Goal: Check status: Check status

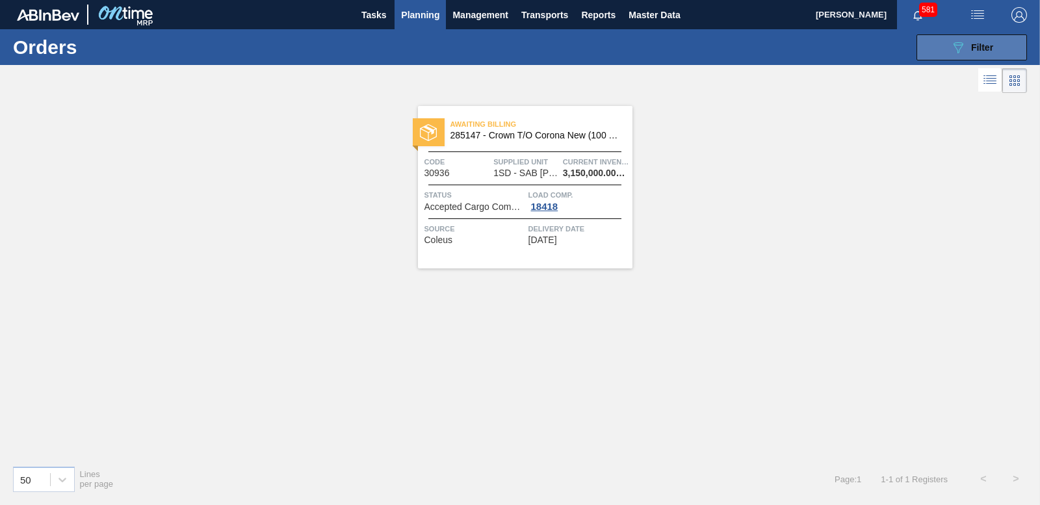
click at [947, 51] on button "089F7B8B-B2A5-4AFE-B5C0-19BA573D28AC Filter" at bounding box center [972, 47] width 111 height 26
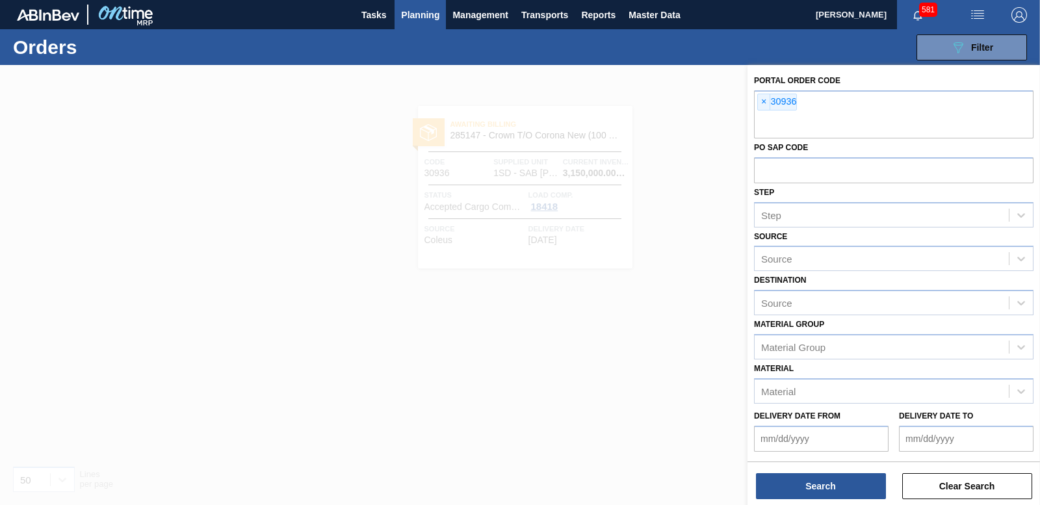
click at [259, 110] on div at bounding box center [520, 317] width 1040 height 505
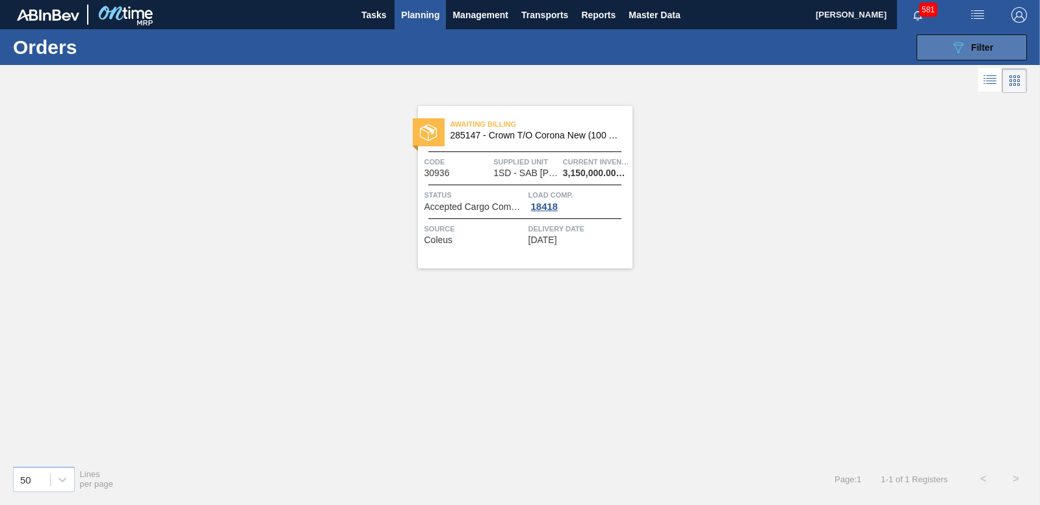
click at [943, 39] on button "089F7B8B-B2A5-4AFE-B5C0-19BA573D28AC Filter" at bounding box center [972, 47] width 111 height 26
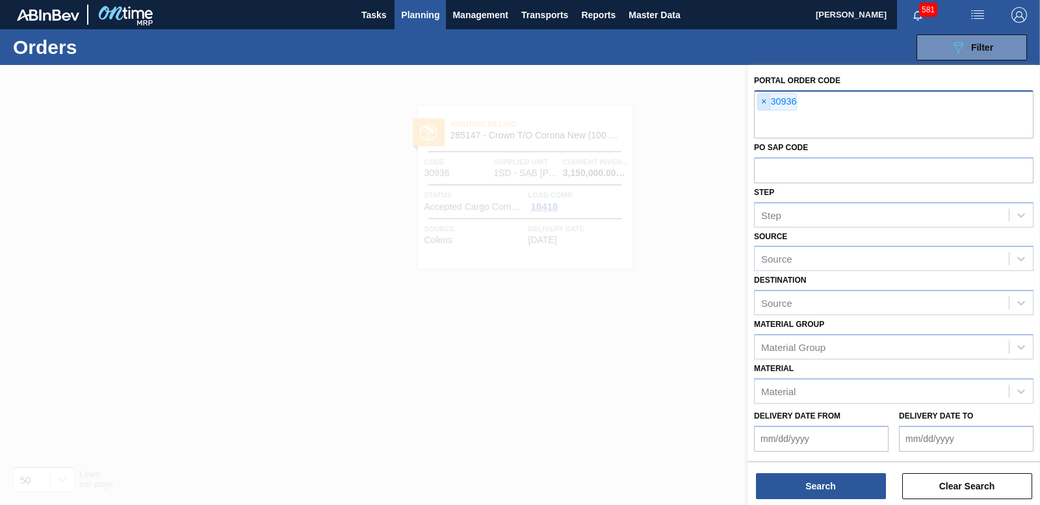
click at [760, 102] on span "×" at bounding box center [764, 102] width 12 height 16
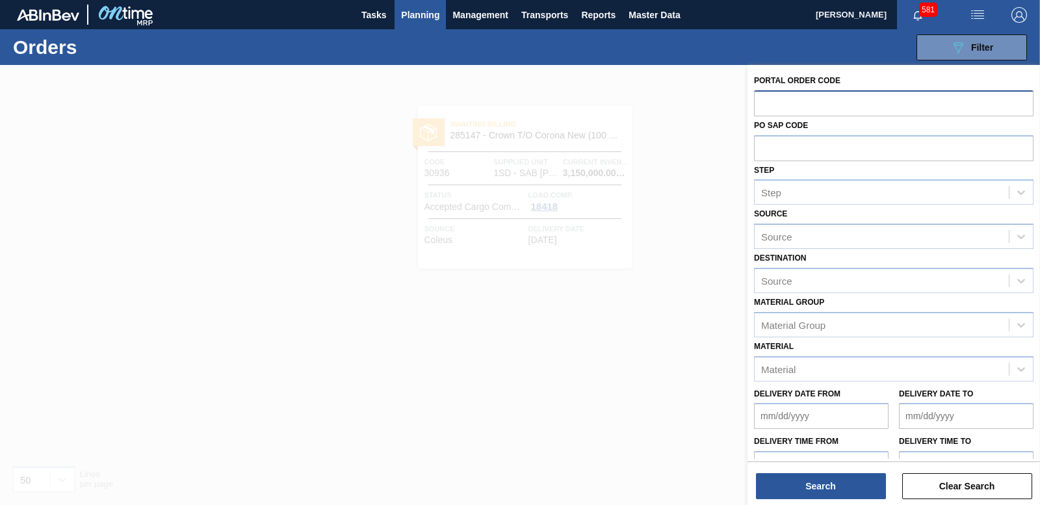
paste input "30991"
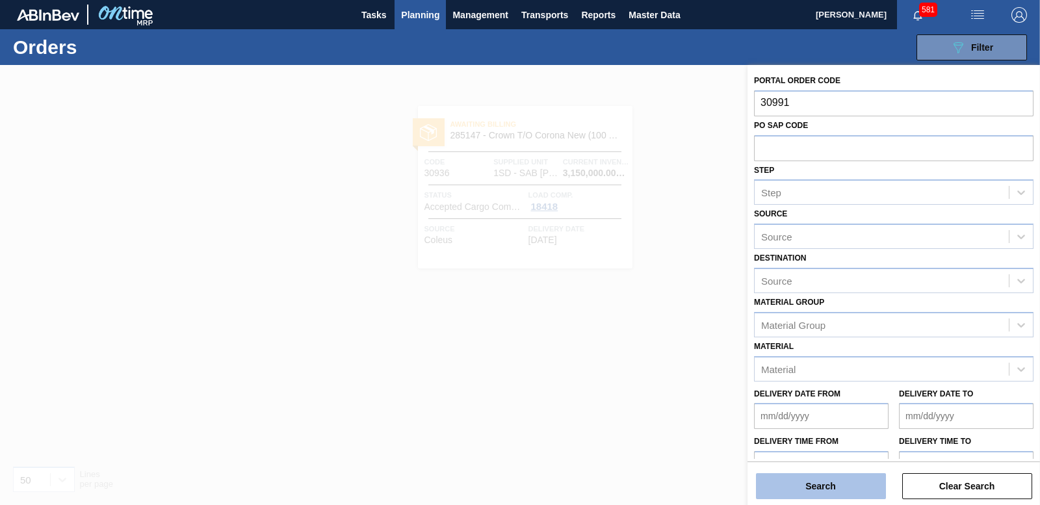
type input "30991"
click at [775, 474] on button "Search" at bounding box center [821, 486] width 130 height 26
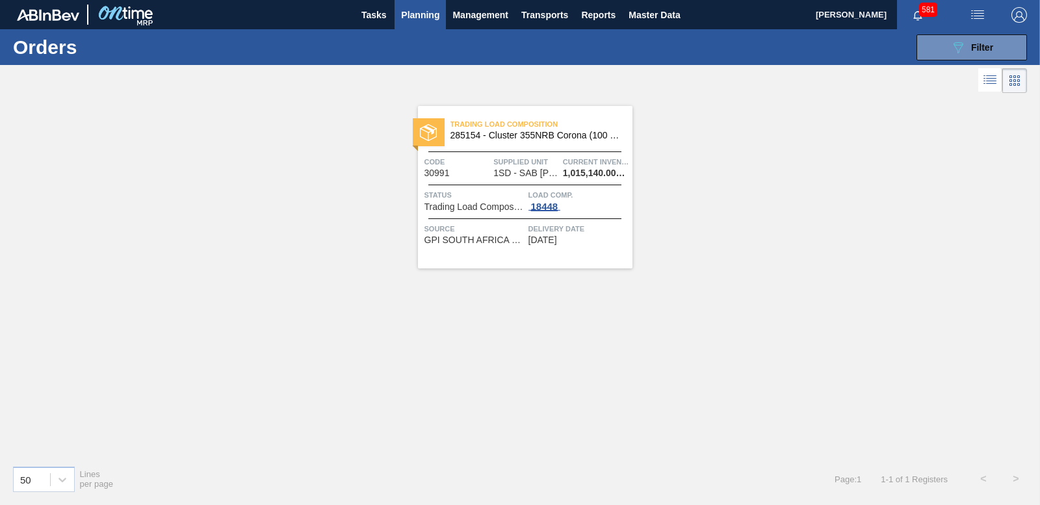
click at [549, 204] on div "18448" at bounding box center [544, 207] width 33 height 10
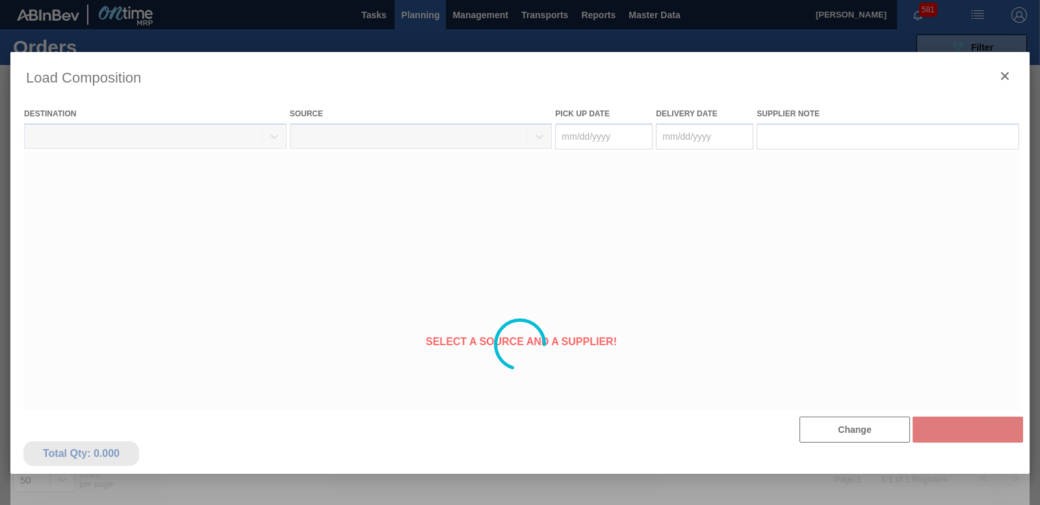
type Date "[DATE]"
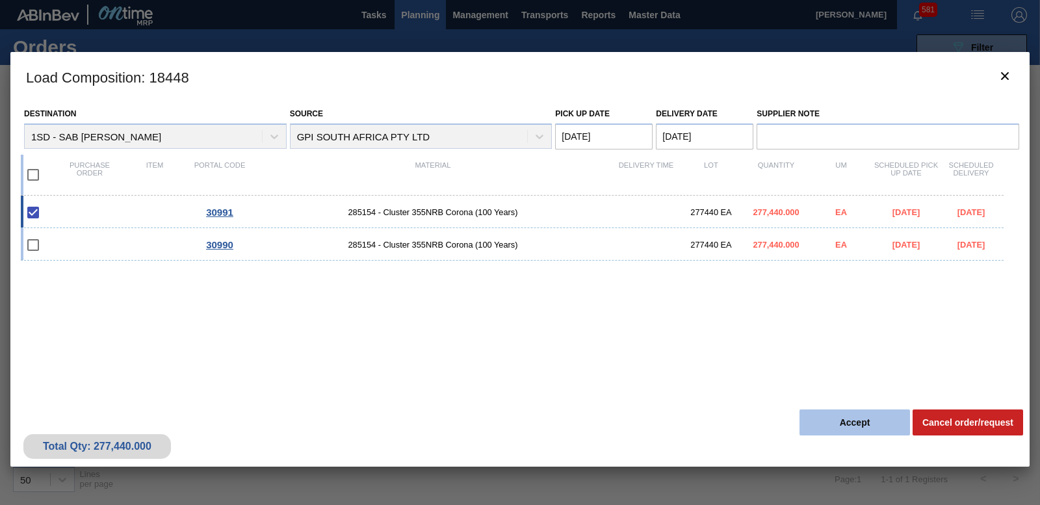
click at [852, 419] on button "Accept" at bounding box center [855, 423] width 111 height 26
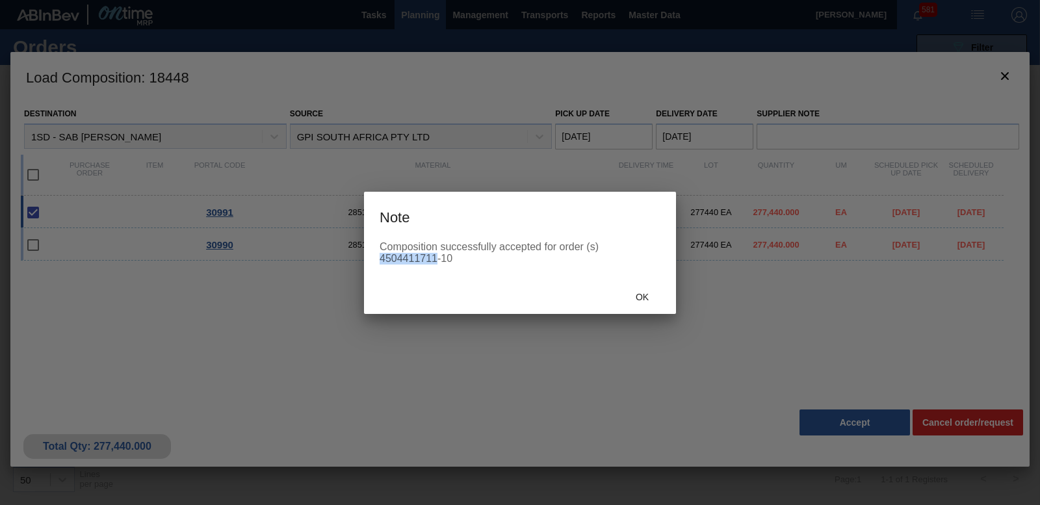
drag, startPoint x: 380, startPoint y: 255, endPoint x: 431, endPoint y: 255, distance: 50.7
click at [431, 255] on div "Composition successfully accepted for order (s) 4504411711-10" at bounding box center [520, 252] width 281 height 23
drag, startPoint x: 431, startPoint y: 255, endPoint x: 397, endPoint y: 277, distance: 40.9
click at [397, 277] on div "Composition successfully accepted for order (s) 4504411711-10" at bounding box center [520, 260] width 312 height 39
drag, startPoint x: 378, startPoint y: 256, endPoint x: 432, endPoint y: 255, distance: 54.6
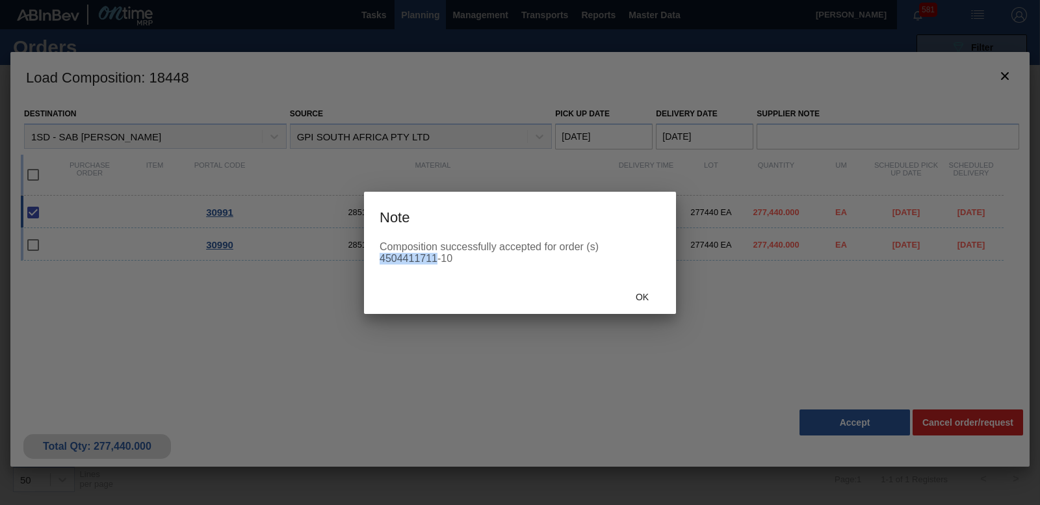
click at [432, 255] on div "Composition successfully accepted for order (s) 4504411711-10" at bounding box center [520, 260] width 312 height 39
drag, startPoint x: 432, startPoint y: 255, endPoint x: 430, endPoint y: 267, distance: 11.9
click at [434, 269] on div "Composition successfully accepted for order (s) 4504411711-10" at bounding box center [520, 260] width 312 height 39
drag, startPoint x: 379, startPoint y: 257, endPoint x: 436, endPoint y: 257, distance: 57.2
click at [436, 257] on div "Composition successfully accepted for order (s) 4504411711-10" at bounding box center [520, 260] width 312 height 39
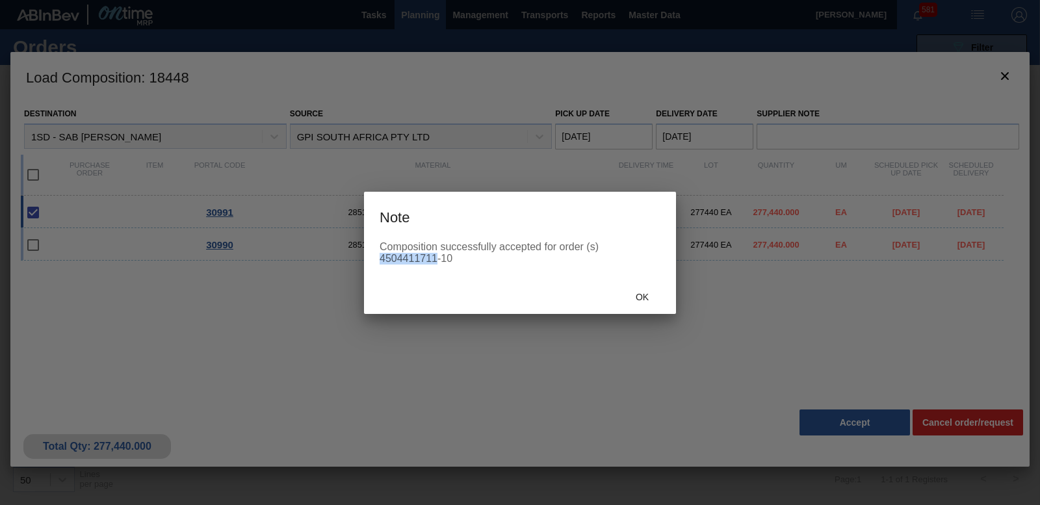
copy div "4504411711"
click at [634, 296] on span "Ok" at bounding box center [642, 297] width 34 height 10
